Goal: Task Accomplishment & Management: Use online tool/utility

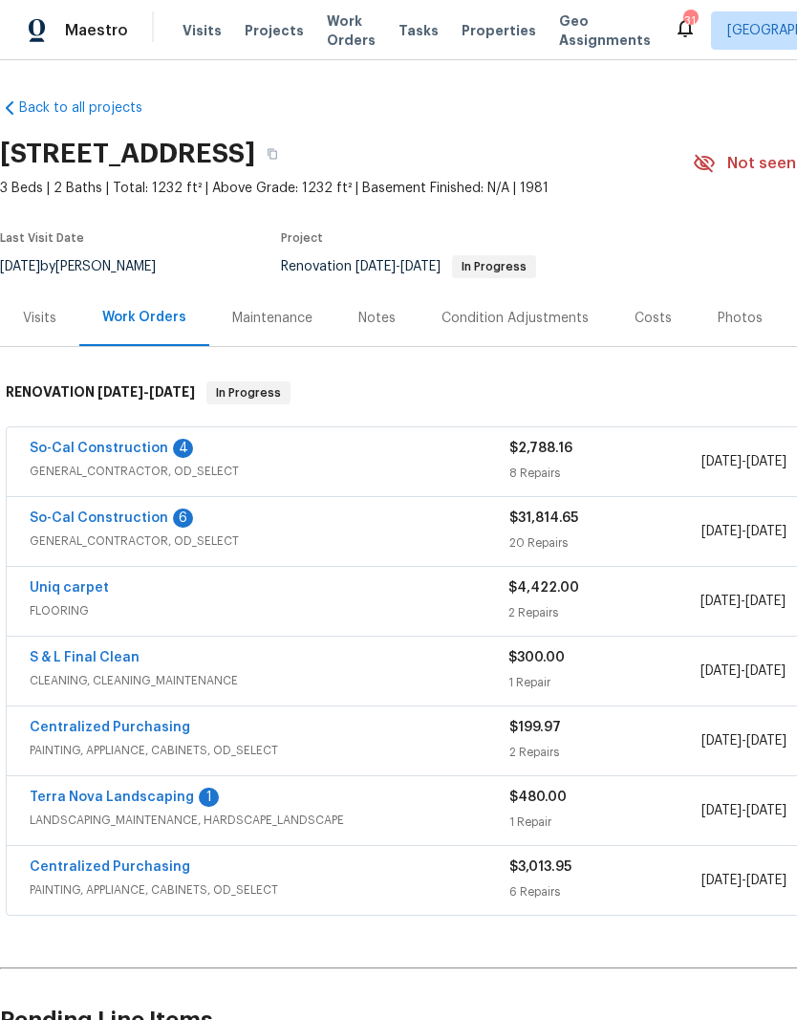
click at [111, 448] on link "So-Cal Construction" at bounding box center [99, 448] width 139 height 13
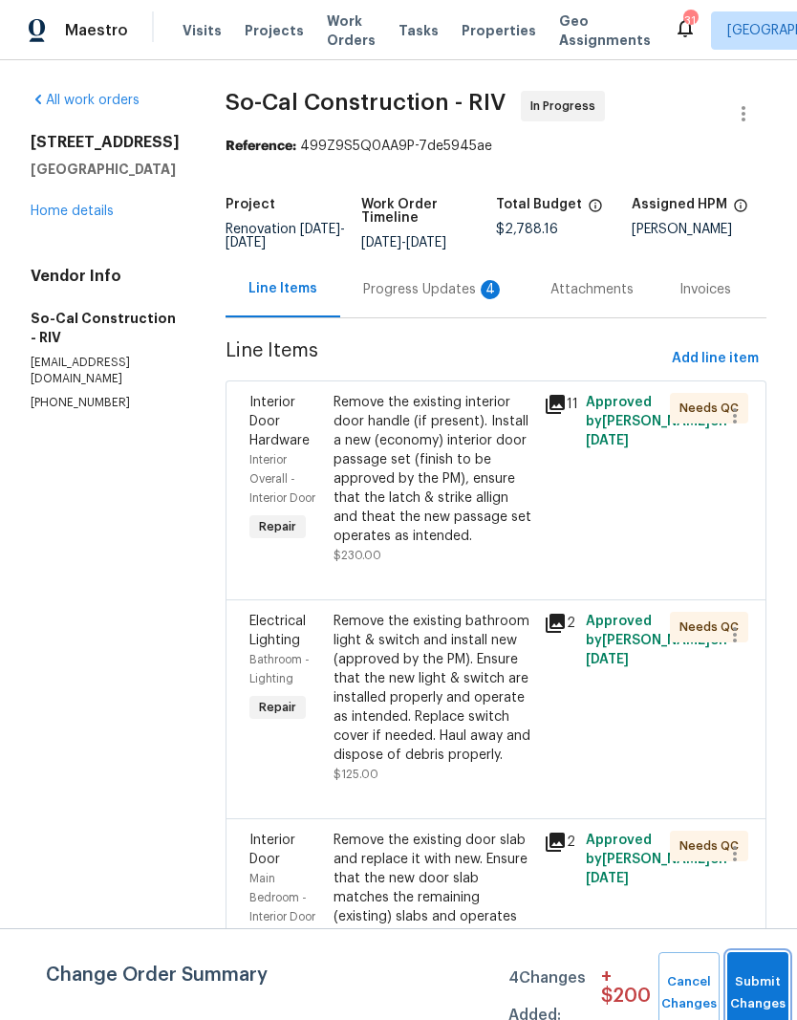
click at [744, 982] on button "Submit Changes" at bounding box center [757, 993] width 61 height 82
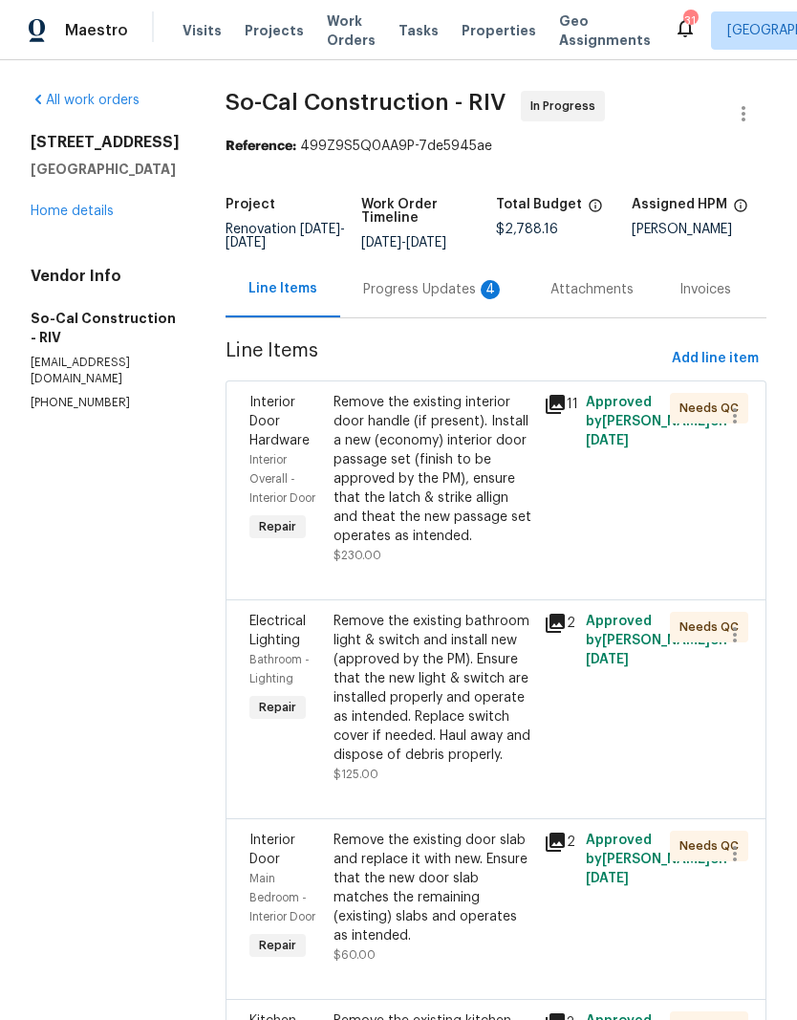
click at [437, 299] on div "Progress Updates 4" at bounding box center [433, 289] width 141 height 19
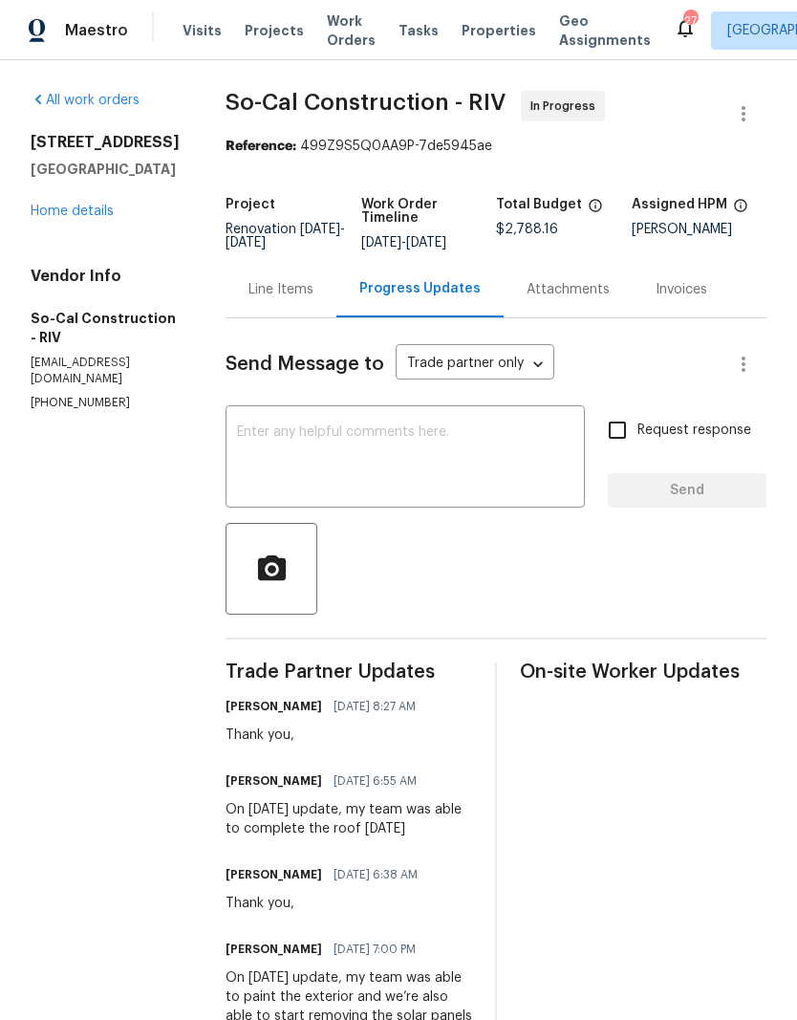
click at [86, 216] on link "Home details" at bounding box center [72, 211] width 83 height 13
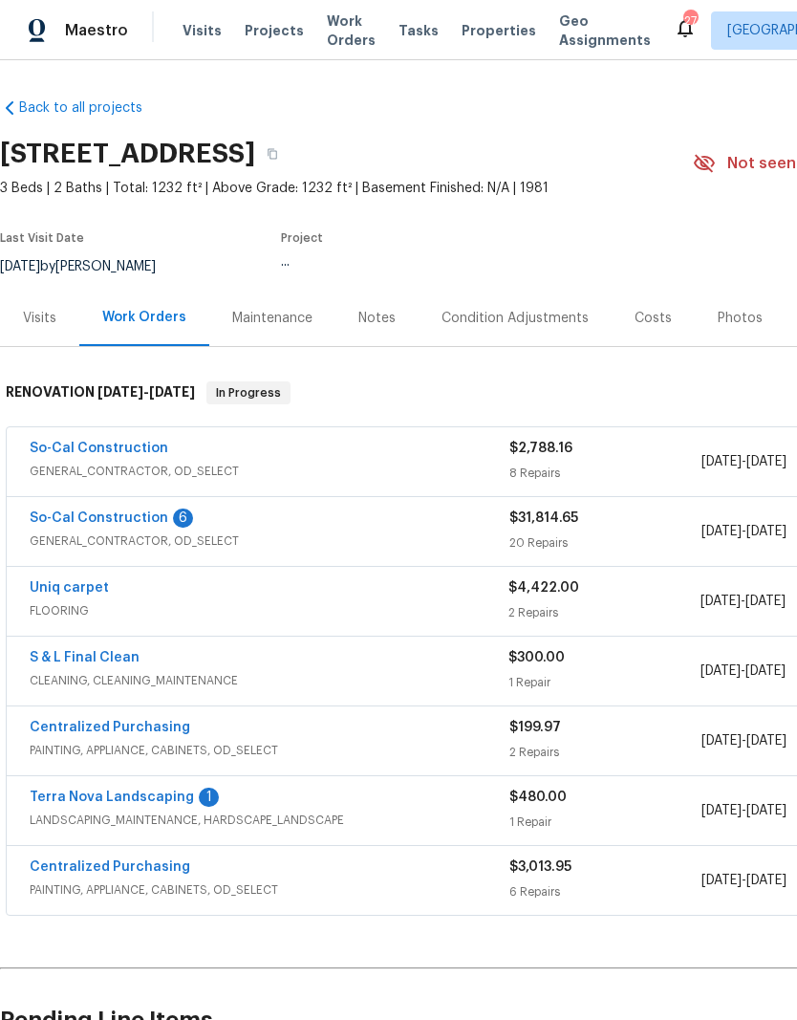
click at [133, 511] on link "So-Cal Construction" at bounding box center [99, 517] width 139 height 13
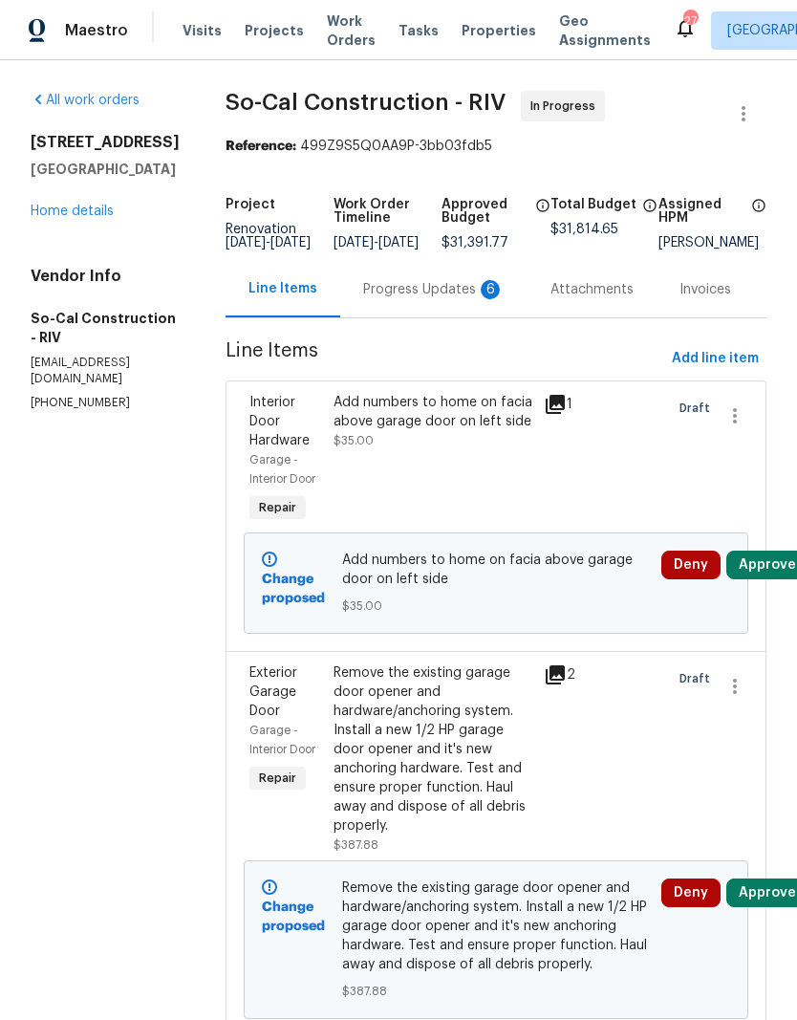
click at [433, 298] on div "Progress Updates 6" at bounding box center [433, 289] width 141 height 19
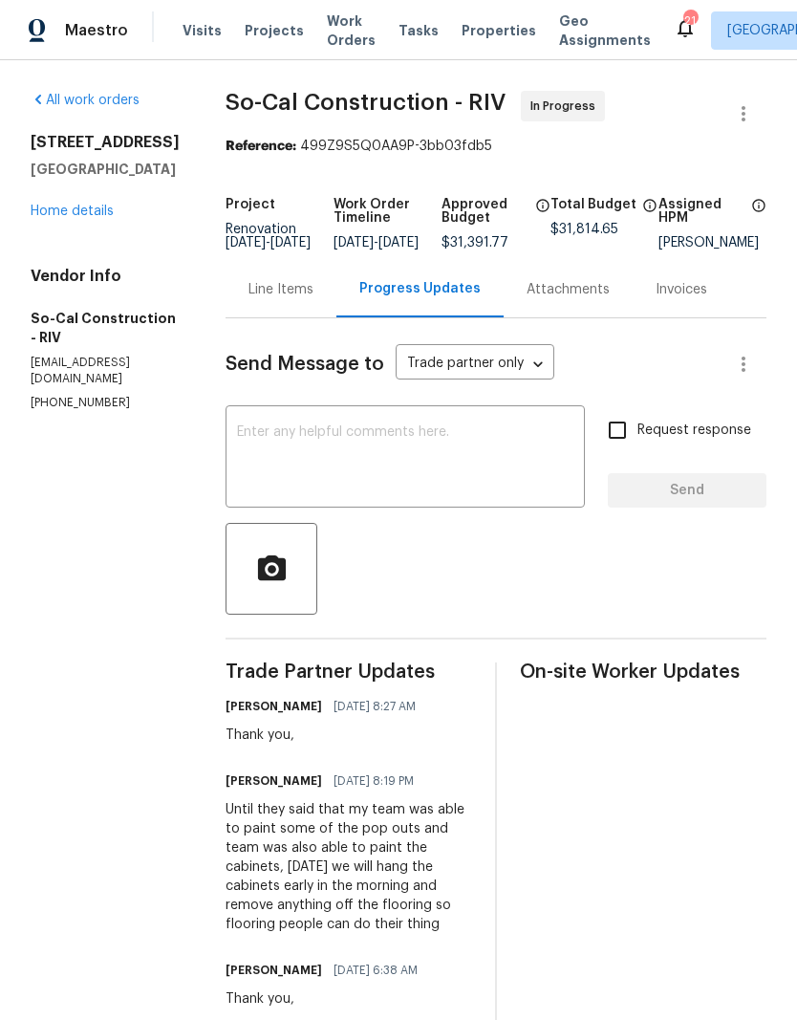
click at [304, 299] on div "Line Items" at bounding box center [280, 289] width 65 height 19
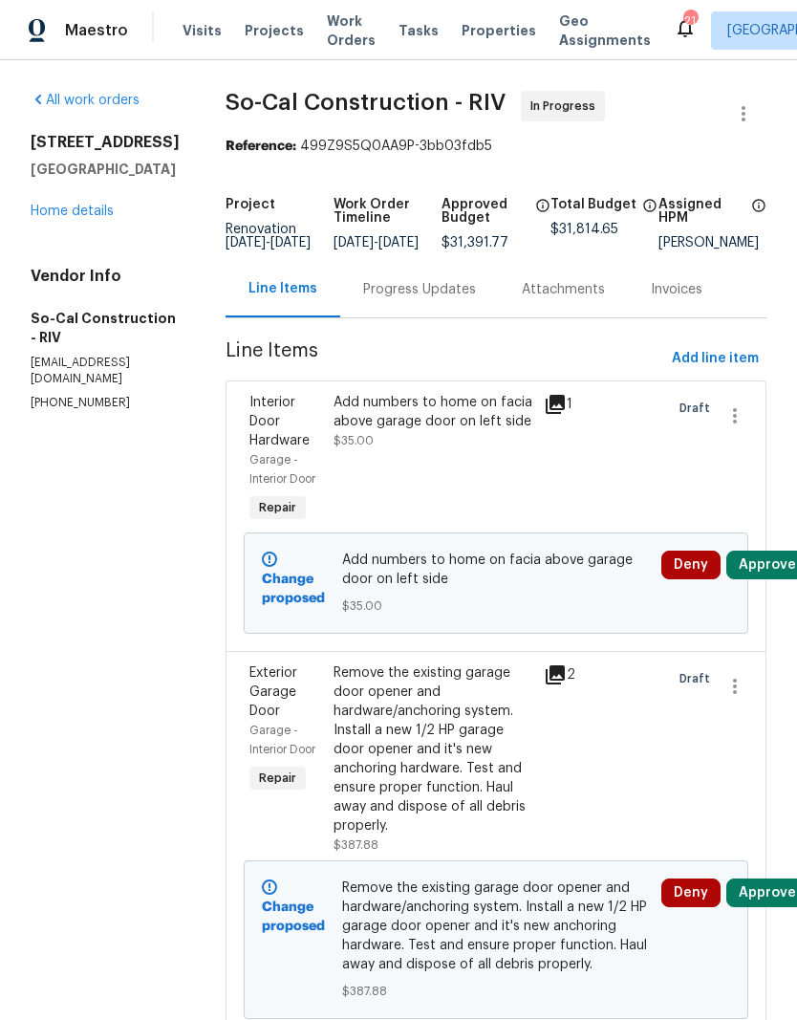
click at [774, 578] on button "Approve" at bounding box center [767, 564] width 82 height 29
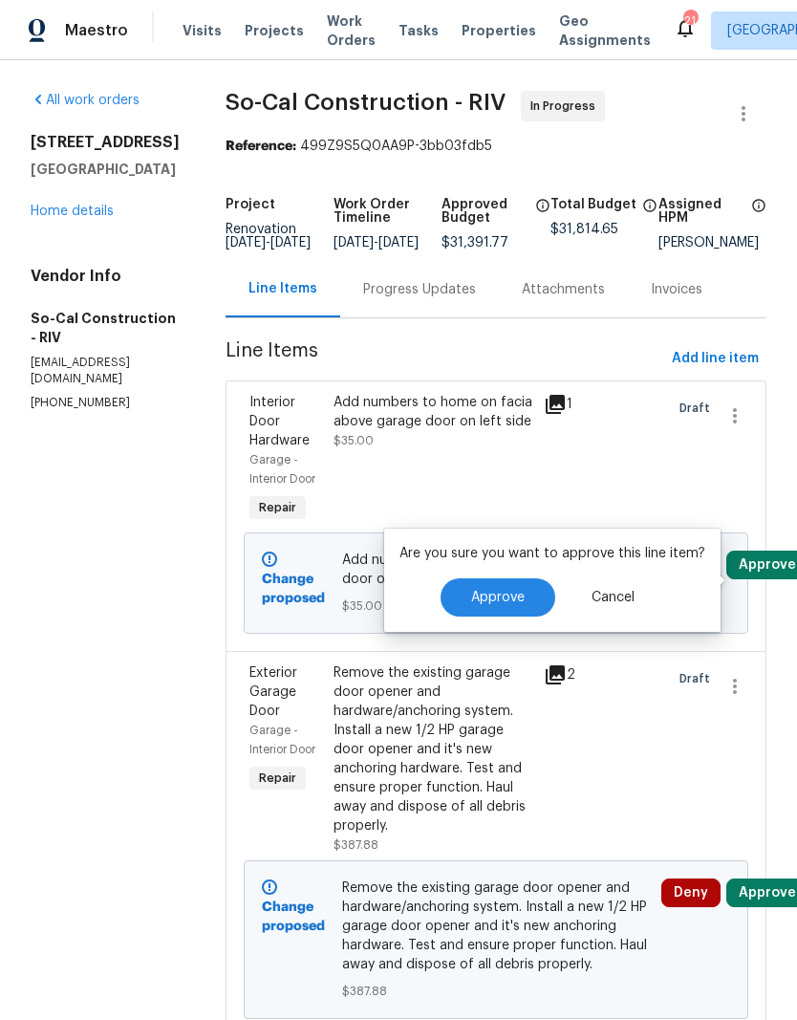
click at [517, 592] on span "Approve" at bounding box center [498, 598] width 54 height 14
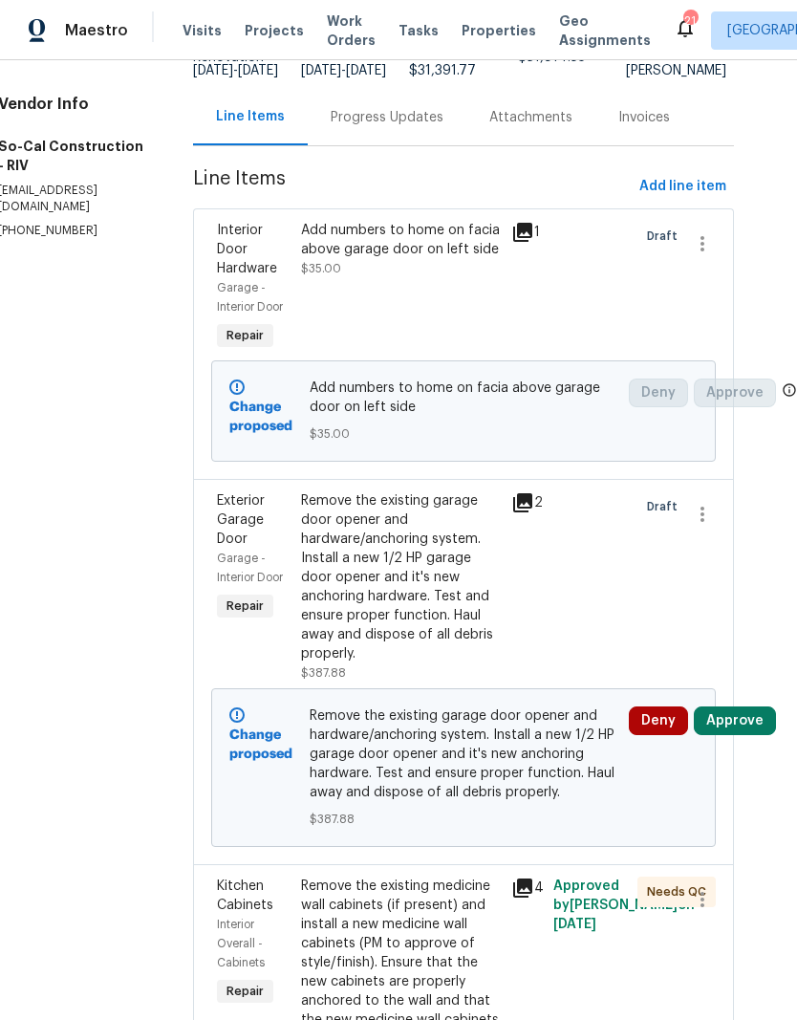
scroll to position [203, 32]
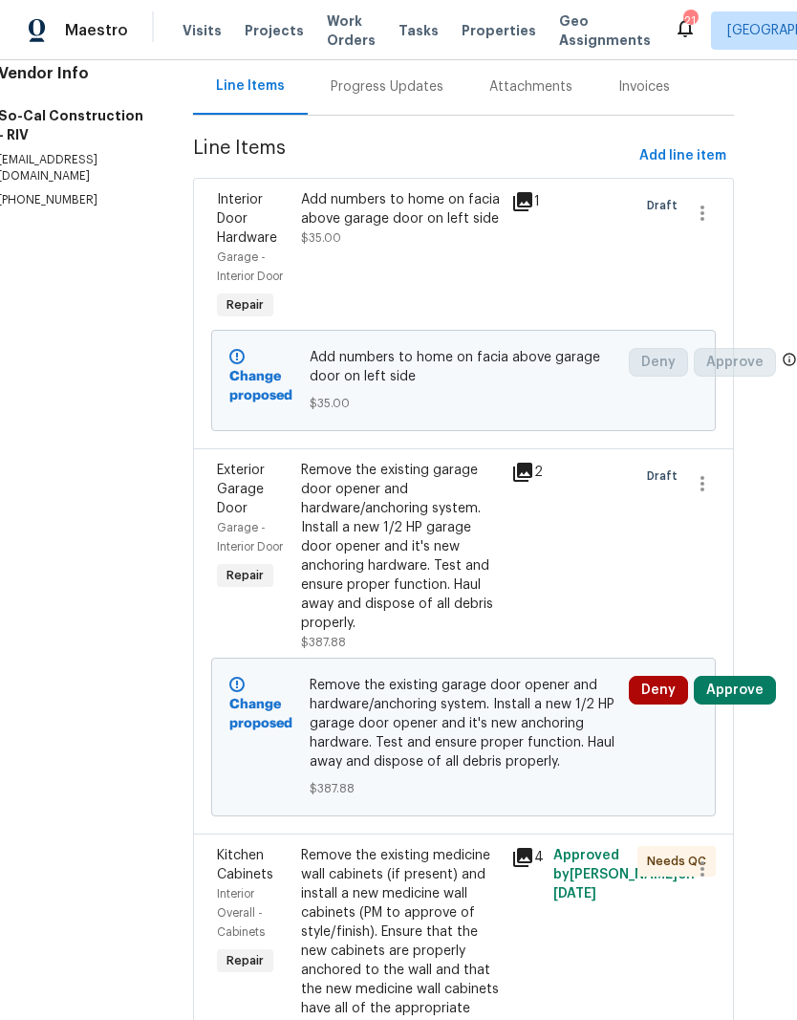
click at [746, 704] on button "Approve" at bounding box center [735, 690] width 82 height 29
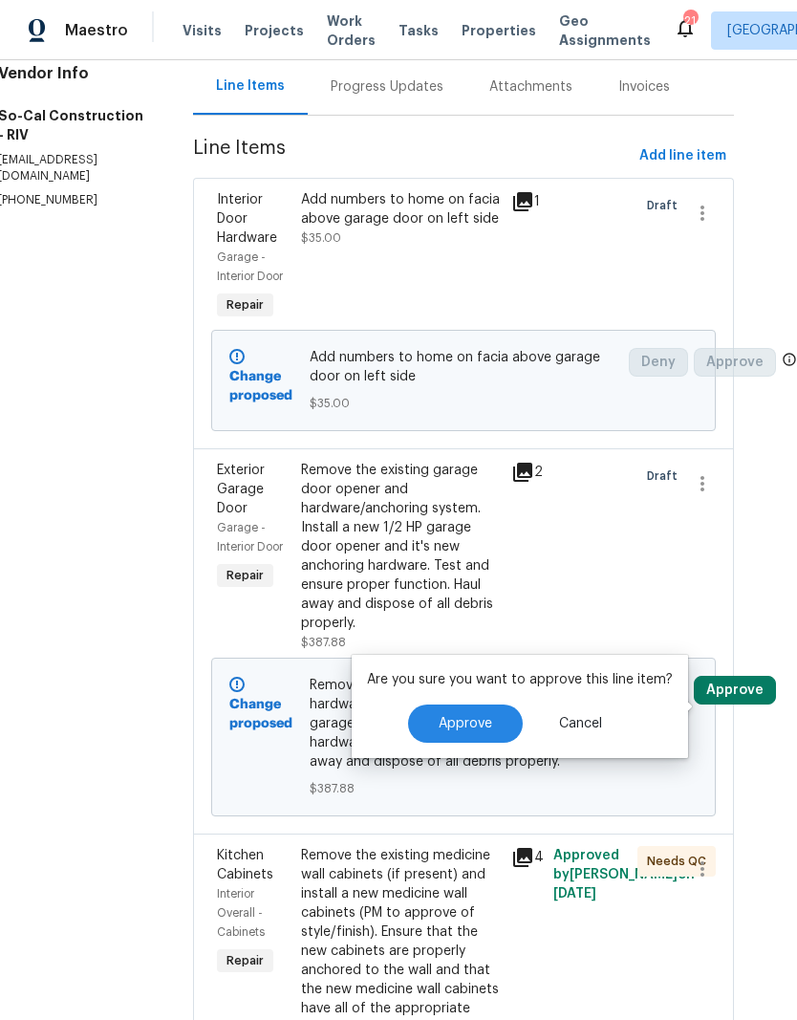
click at [471, 731] on button "Approve" at bounding box center [465, 723] width 115 height 38
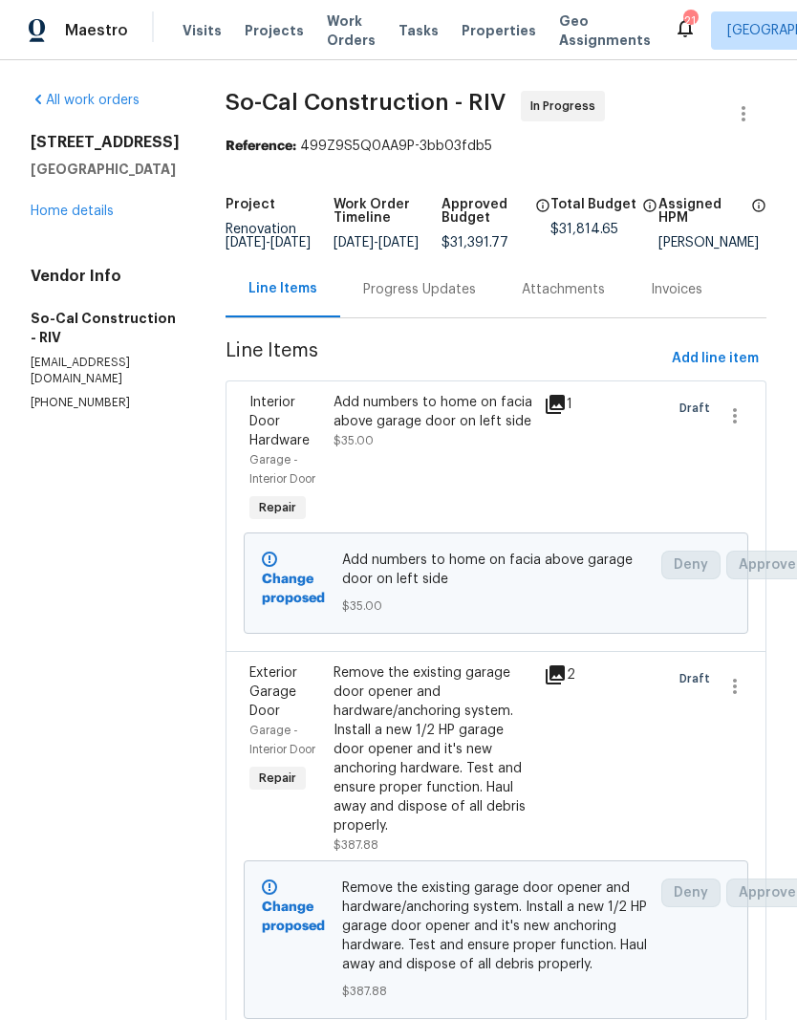
scroll to position [-1, 0]
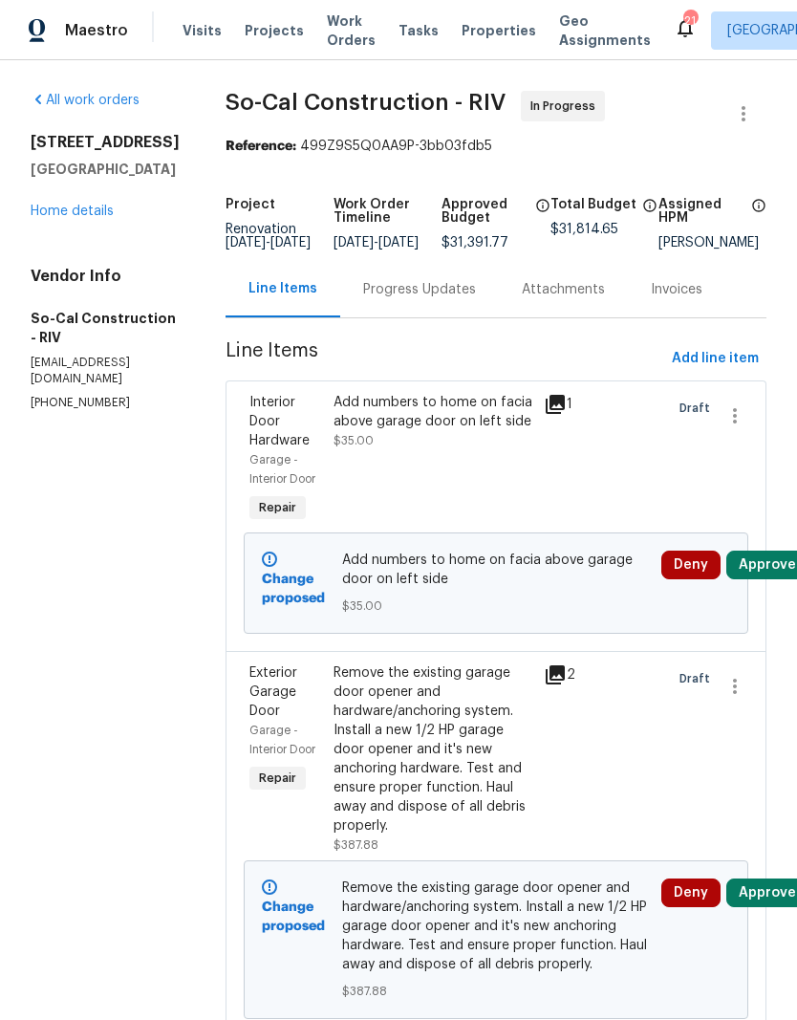
click at [767, 572] on button "Approve" at bounding box center [767, 564] width 82 height 29
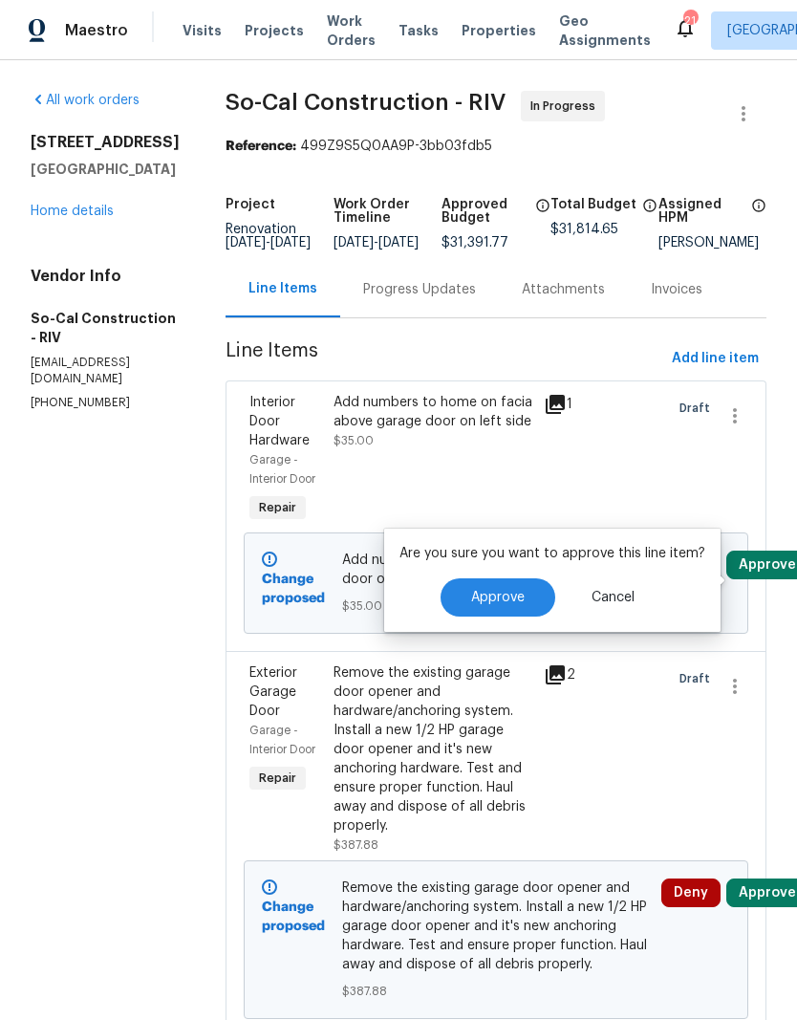
click at [514, 608] on button "Approve" at bounding box center [498, 597] width 115 height 38
